Goal: Information Seeking & Learning: Learn about a topic

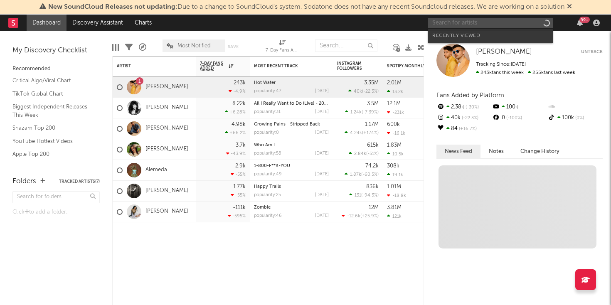
click at [497, 22] on input "text" at bounding box center [490, 23] width 125 height 10
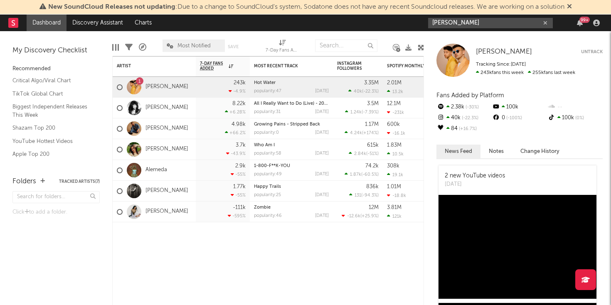
click at [507, 25] on input "[PERSON_NAME]" at bounding box center [490, 23] width 125 height 10
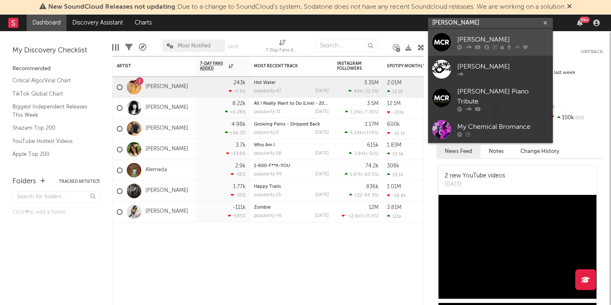
type input "[PERSON_NAME]"
click at [440, 43] on div at bounding box center [442, 42] width 19 height 19
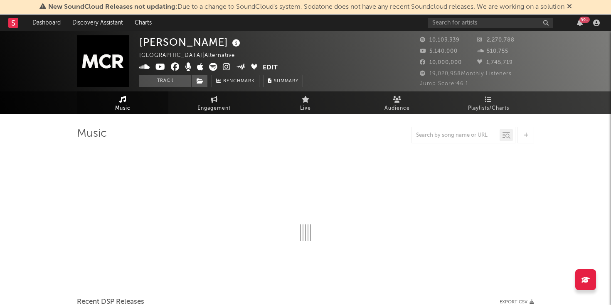
select select "6m"
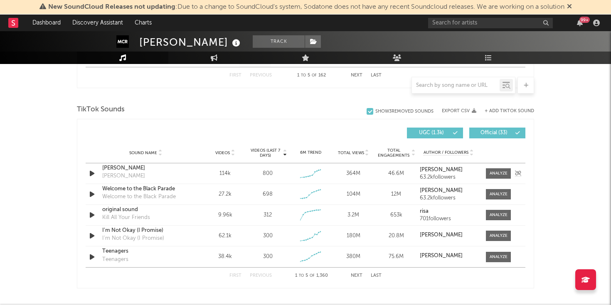
scroll to position [529, 0]
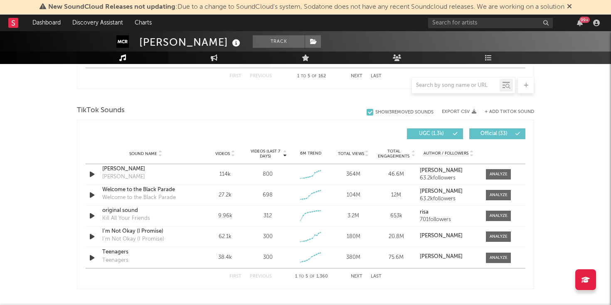
click at [286, 151] on icon at bounding box center [285, 152] width 4 height 3
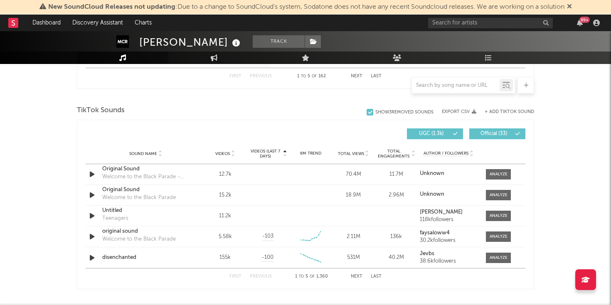
click at [286, 156] on icon at bounding box center [285, 155] width 4 height 3
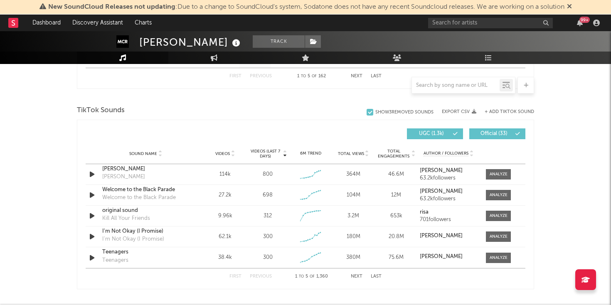
click at [356, 276] on button "Next" at bounding box center [357, 276] width 12 height 5
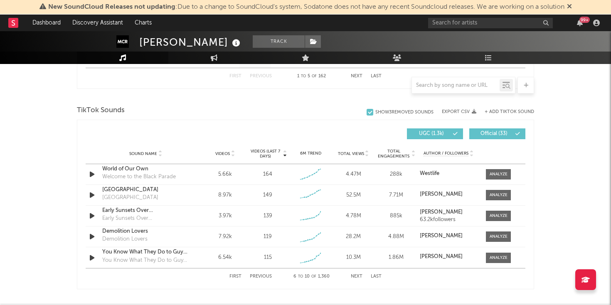
click at [262, 277] on button "Previous" at bounding box center [261, 276] width 22 height 5
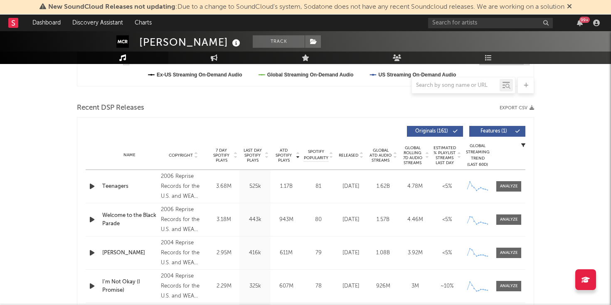
scroll to position [0, 0]
